Goal: Information Seeking & Learning: Learn about a topic

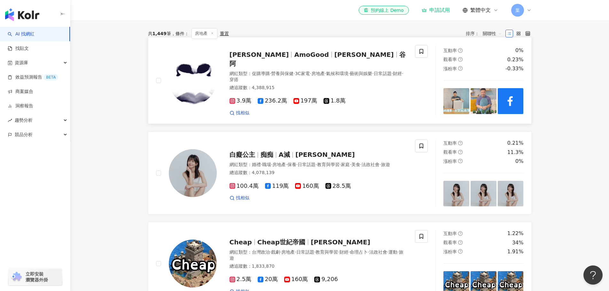
scroll to position [224, 0]
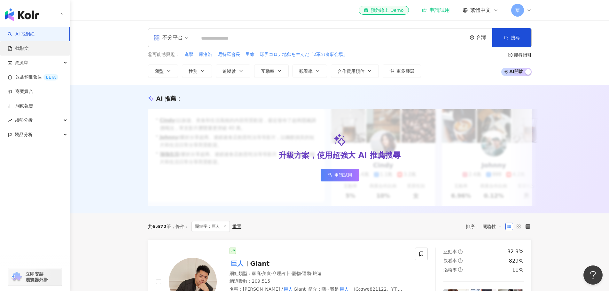
click at [29, 50] on link "找貼文" at bounding box center [18, 48] width 21 height 6
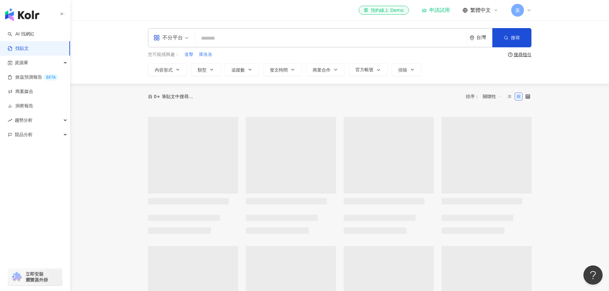
click at [444, 14] on div "el-icon-cs 預約線上 Demo 申請試用 繁體中文 葉" at bounding box center [445, 10] width 173 height 13
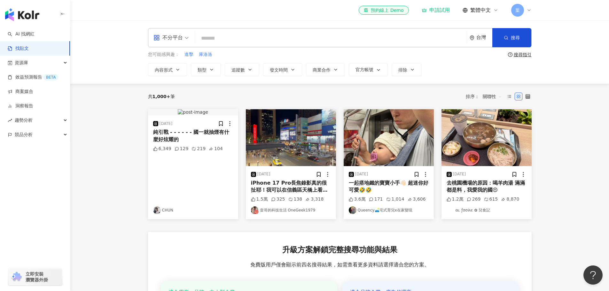
click at [442, 13] on div "申請試用" at bounding box center [435, 10] width 28 height 6
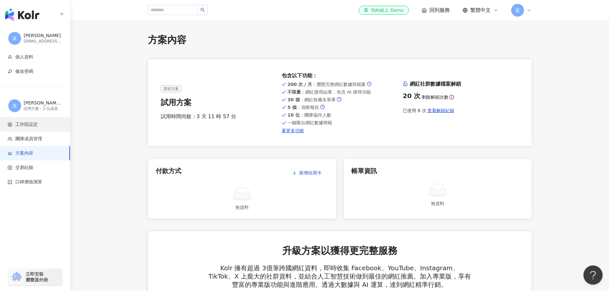
click at [34, 125] on span "工作區設定" at bounding box center [26, 124] width 22 height 6
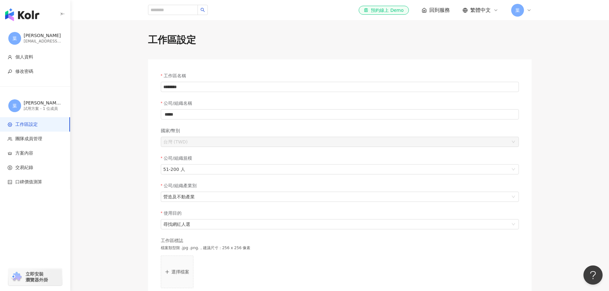
click at [26, 15] on img "button" at bounding box center [22, 14] width 34 height 13
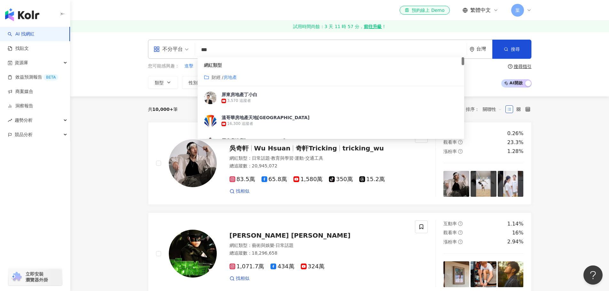
click at [226, 81] on span "財經 / 房地產" at bounding box center [224, 77] width 25 height 7
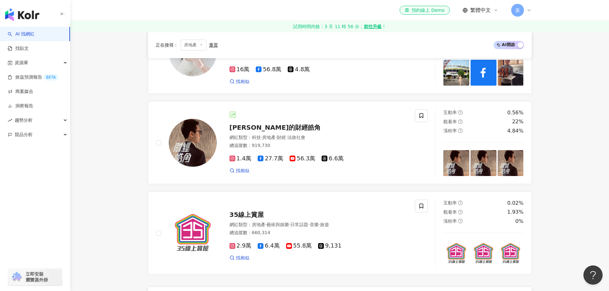
scroll to position [1023, 0]
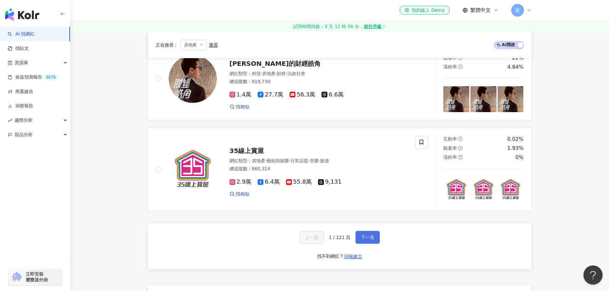
click at [375, 239] on button "下一頁" at bounding box center [367, 237] width 24 height 13
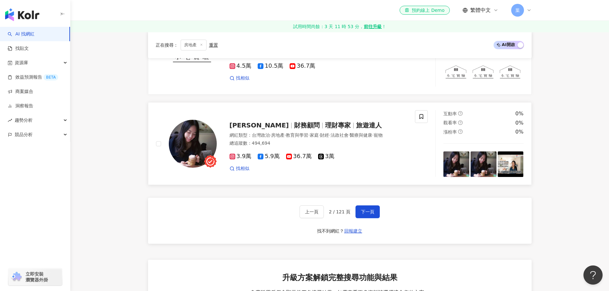
scroll to position [1055, 0]
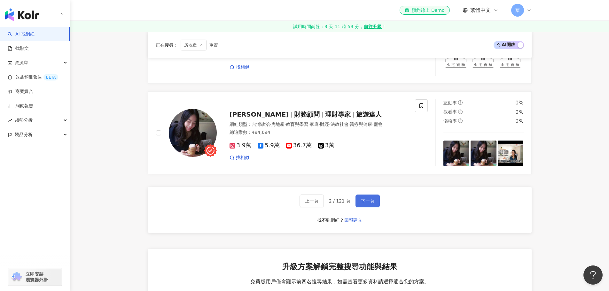
click at [365, 205] on button "下一頁" at bounding box center [367, 201] width 24 height 13
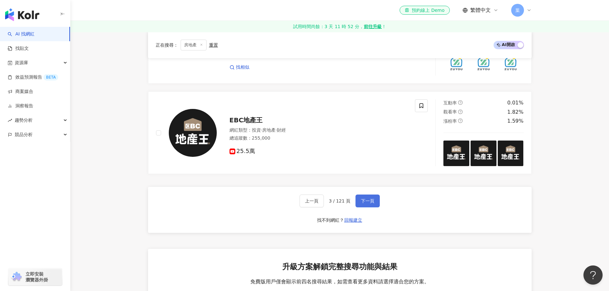
click at [362, 198] on span "下一頁" at bounding box center [367, 200] width 13 height 5
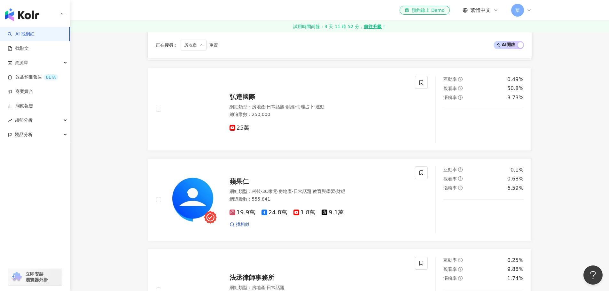
scroll to position [0, 0]
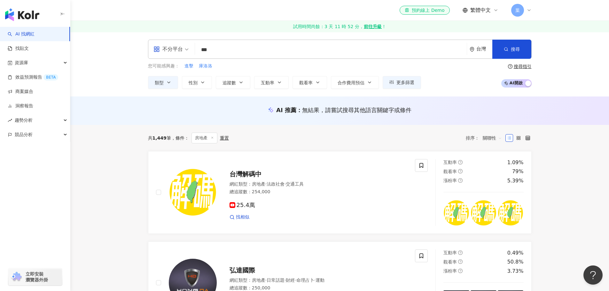
click at [276, 53] on input "***" at bounding box center [330, 50] width 267 height 12
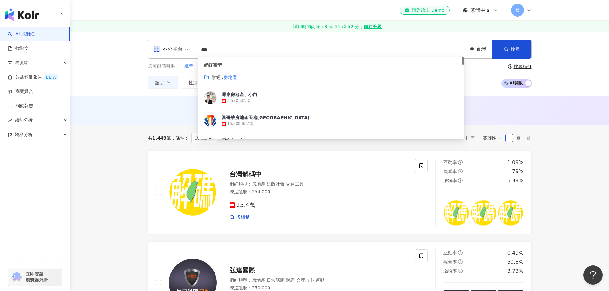
click at [220, 79] on span "財經 /" at bounding box center [218, 77] width 12 height 5
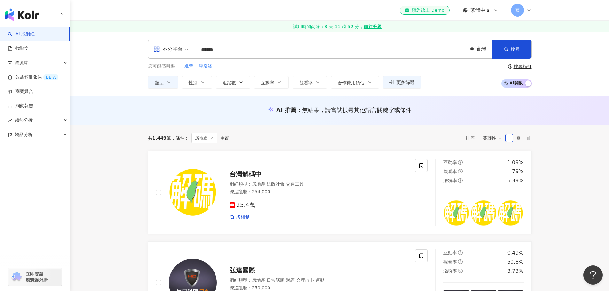
type input "******"
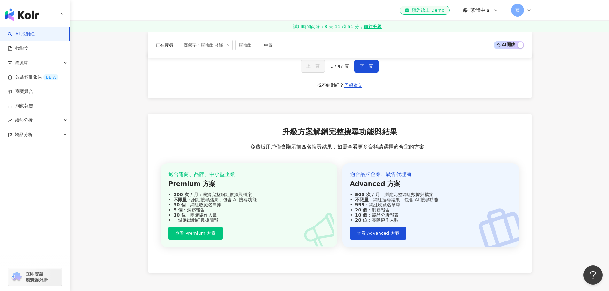
scroll to position [1338, 0]
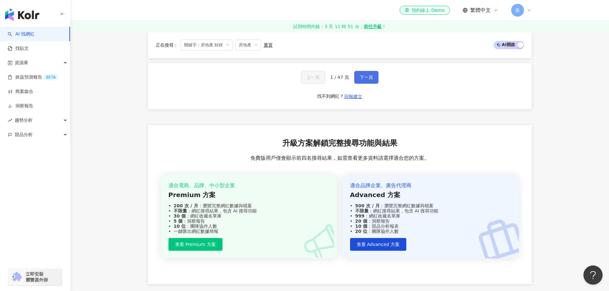
click at [363, 78] on span "下一頁" at bounding box center [365, 77] width 13 height 5
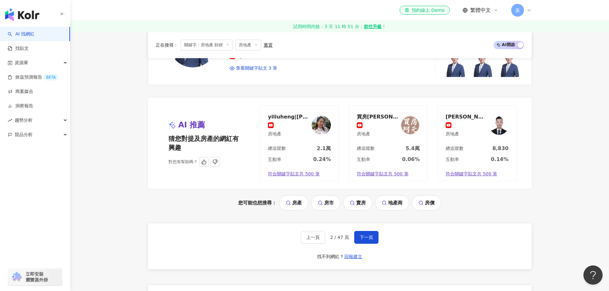
scroll to position [1282, 0]
click at [367, 235] on span "下一頁" at bounding box center [365, 237] width 13 height 5
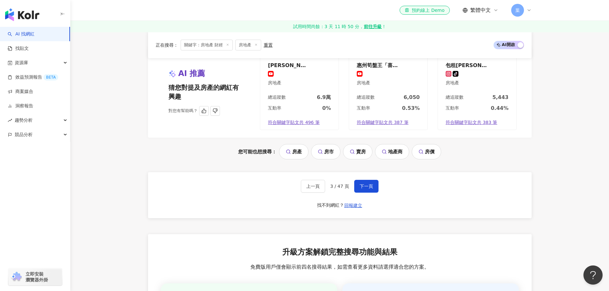
scroll to position [1333, 0]
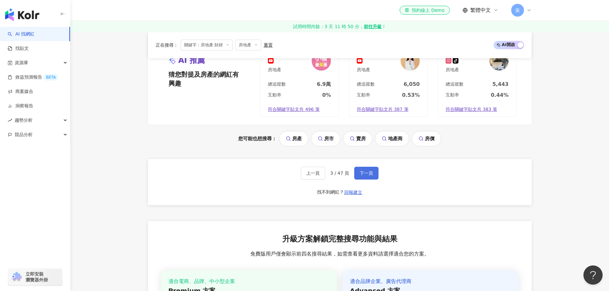
click at [374, 179] on button "下一頁" at bounding box center [366, 173] width 24 height 13
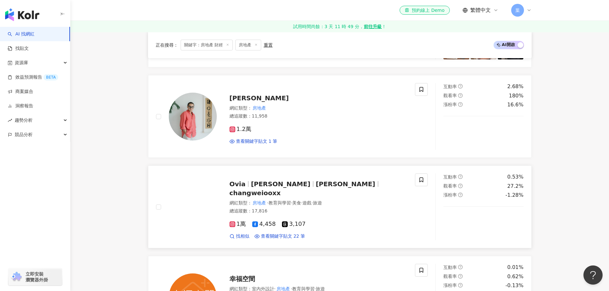
scroll to position [795, 0]
